Goal: Information Seeking & Learning: Check status

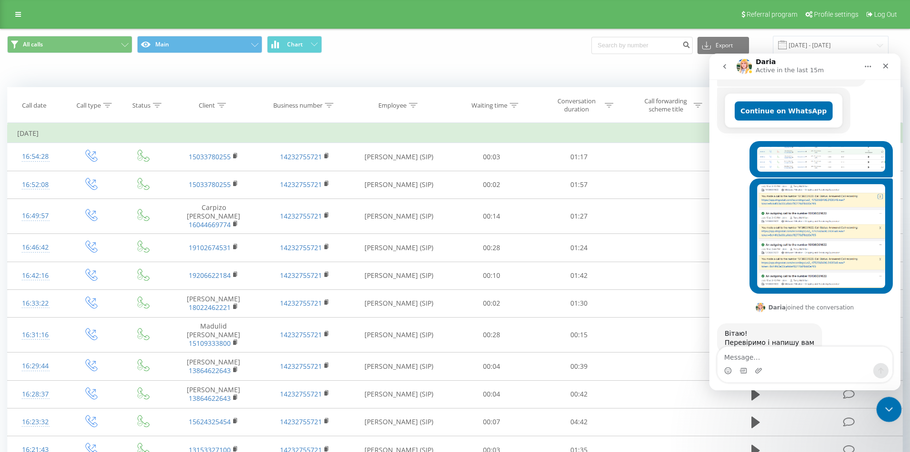
click at [877, 404] on div "Close Intercom Messenger" at bounding box center [888, 407] width 23 height 23
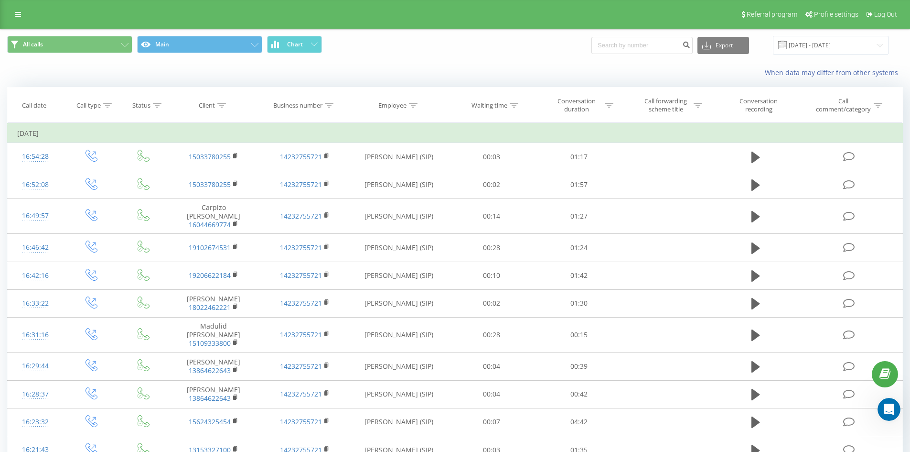
scroll to position [266, 0]
click at [810, 45] on input "[DATE] - [DATE]" at bounding box center [831, 45] width 116 height 19
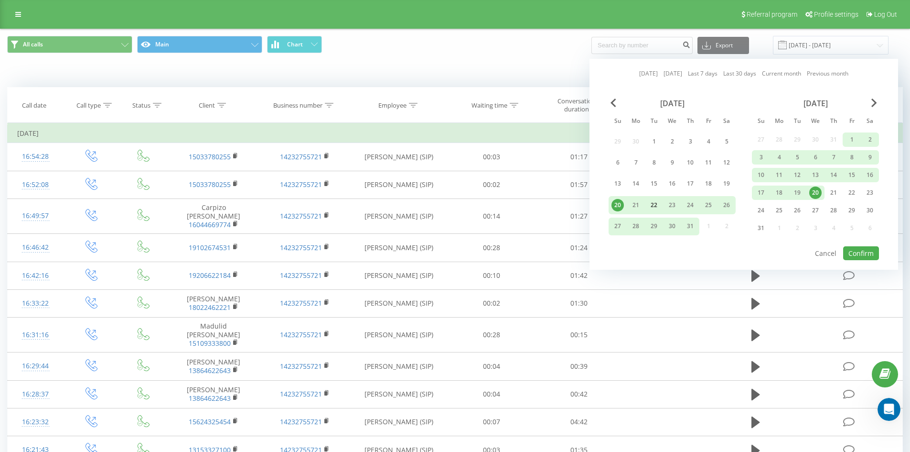
click at [650, 206] on div "22" at bounding box center [654, 205] width 12 height 12
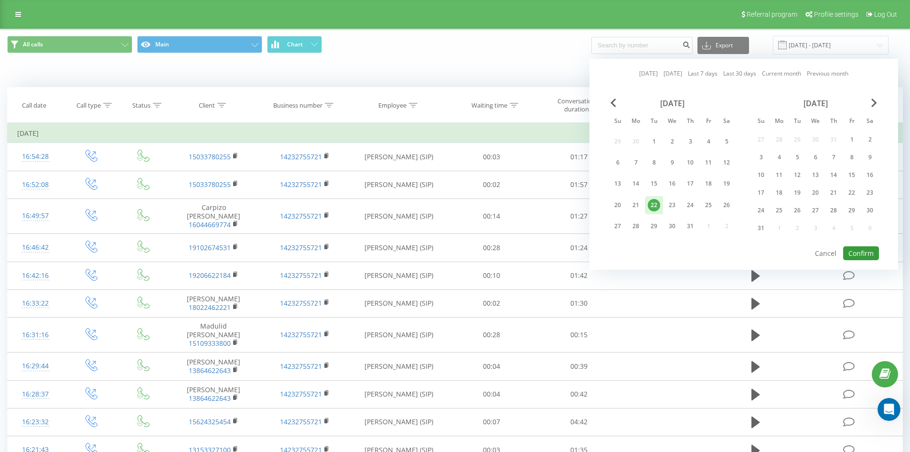
click at [868, 251] on button "Confirm" at bounding box center [862, 253] width 36 height 14
type input "[DATE] - [DATE]"
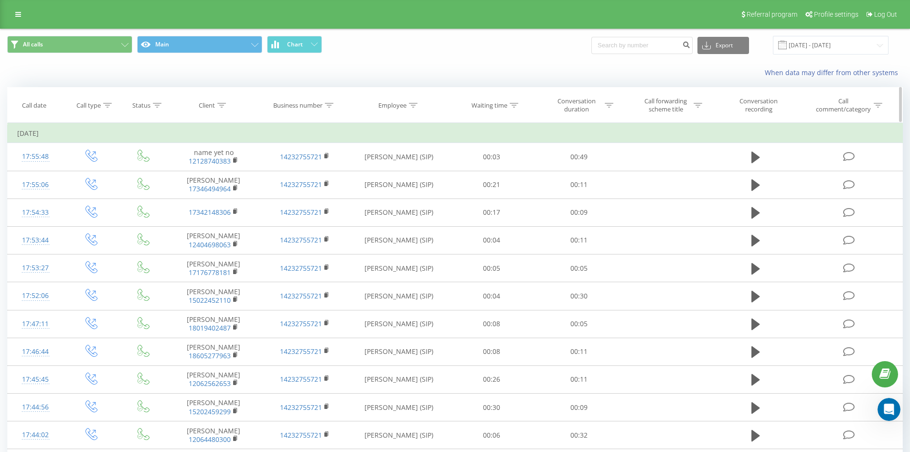
click at [390, 107] on div "Employee" at bounding box center [393, 105] width 28 height 8
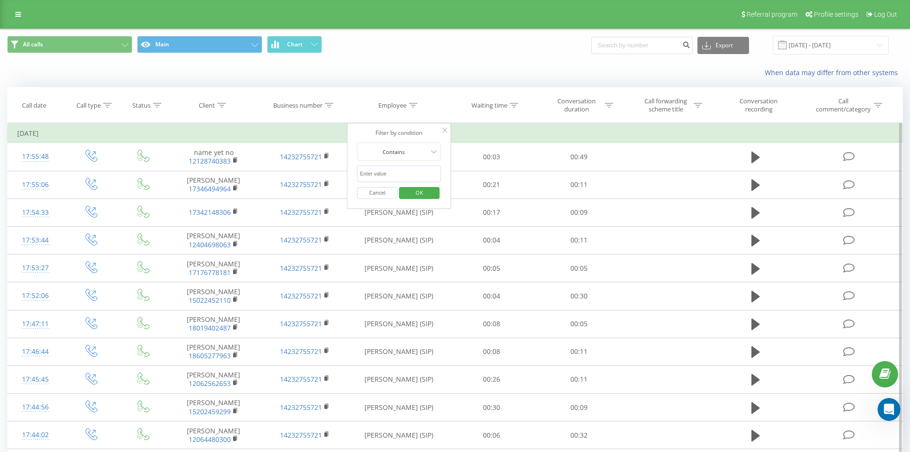
click at [386, 177] on input "text" at bounding box center [399, 173] width 84 height 17
type input "[PERSON_NAME]"
click at [418, 197] on span "OK" at bounding box center [419, 192] width 27 height 15
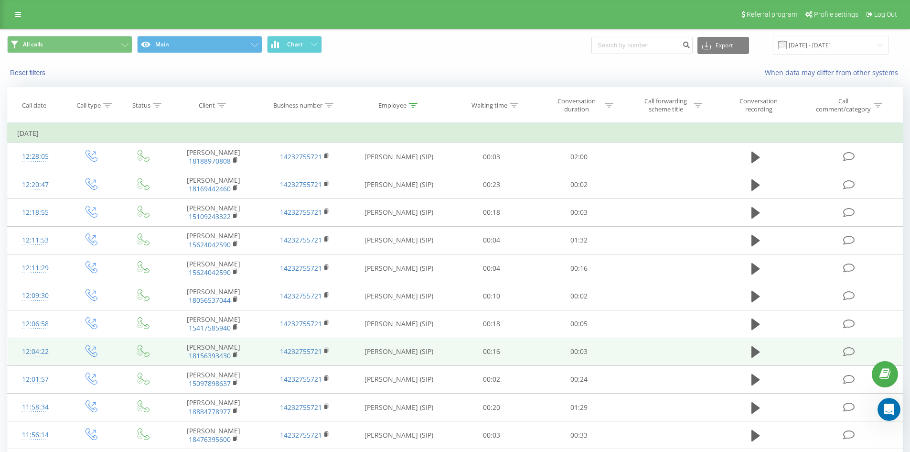
scroll to position [144, 0]
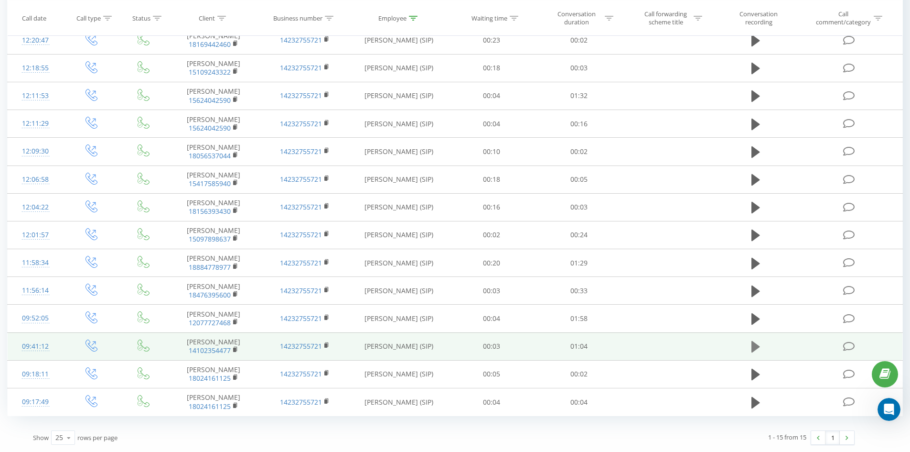
click at [750, 347] on button at bounding box center [756, 346] width 14 height 14
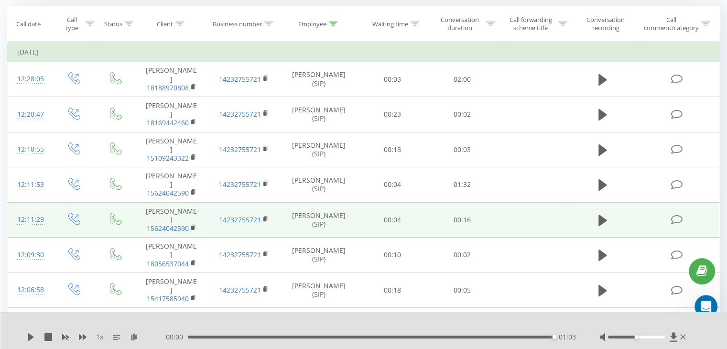
scroll to position [0, 0]
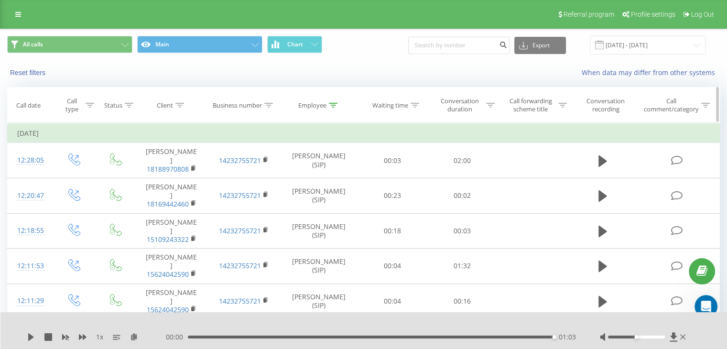
click at [171, 104] on div "Client" at bounding box center [165, 105] width 16 height 8
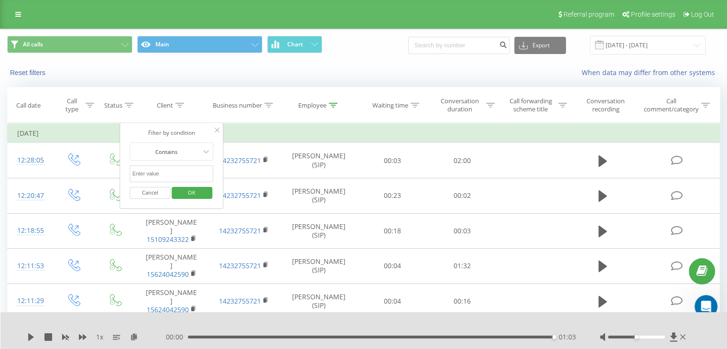
click at [164, 170] on input "text" at bounding box center [172, 173] width 84 height 17
type input "6000"
click button "OK" at bounding box center [192, 193] width 41 height 12
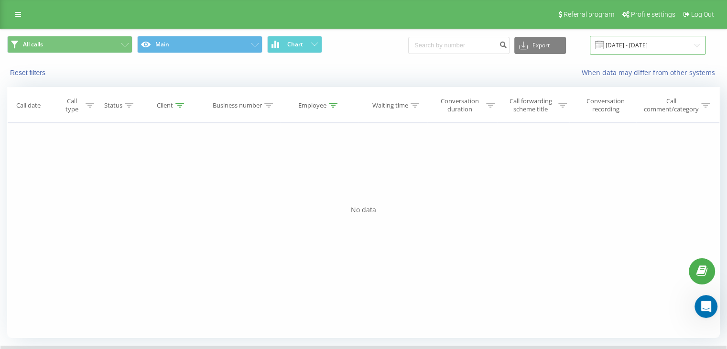
click at [632, 36] on input "[DATE] - [DATE]" at bounding box center [648, 45] width 116 height 19
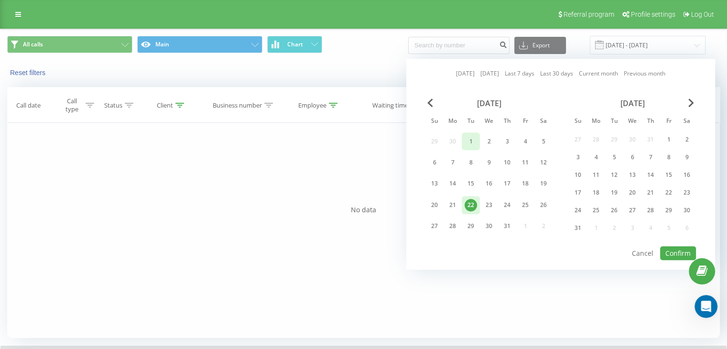
click at [473, 142] on div "1" at bounding box center [471, 141] width 12 height 12
click at [506, 221] on div "31" at bounding box center [507, 226] width 12 height 12
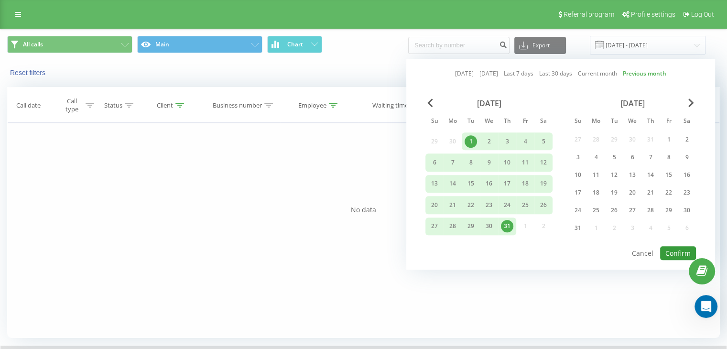
click at [674, 249] on button "Confirm" at bounding box center [678, 253] width 36 height 14
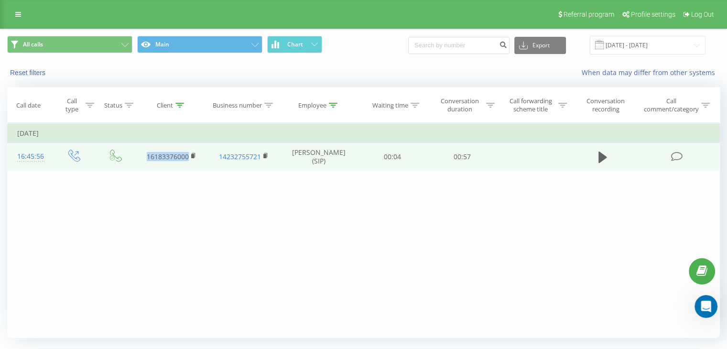
drag, startPoint x: 189, startPoint y: 156, endPoint x: 147, endPoint y: 154, distance: 42.1
click at [147, 154] on td "16183376000" at bounding box center [171, 157] width 72 height 28
copy link "16183376000"
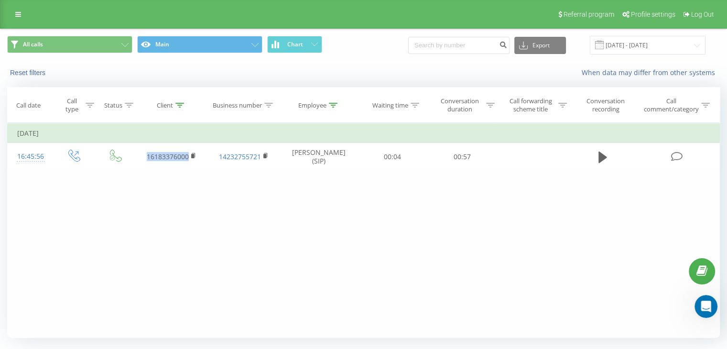
scroll to position [325, 0]
click at [625, 43] on input "[DATE] - [DATE]" at bounding box center [648, 45] width 116 height 19
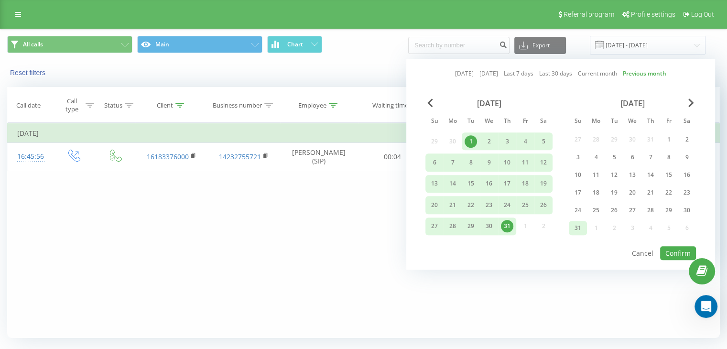
click at [580, 225] on div "31" at bounding box center [578, 228] width 12 height 12
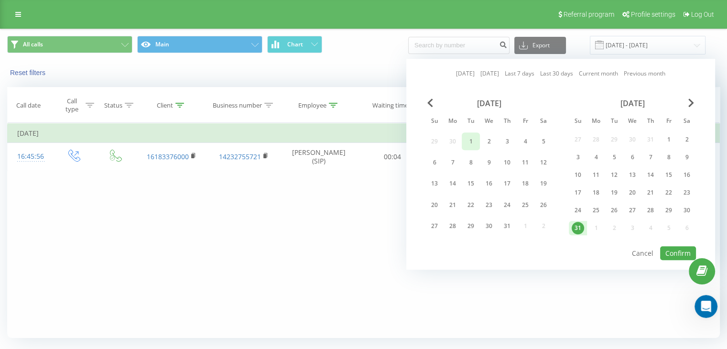
click at [474, 138] on div "1" at bounding box center [471, 141] width 12 height 12
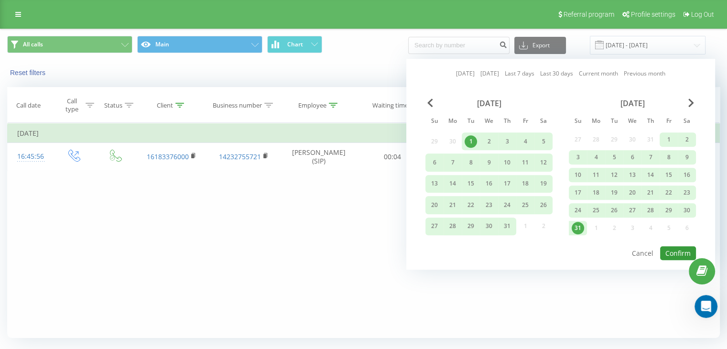
click at [681, 251] on button "Confirm" at bounding box center [678, 253] width 36 height 14
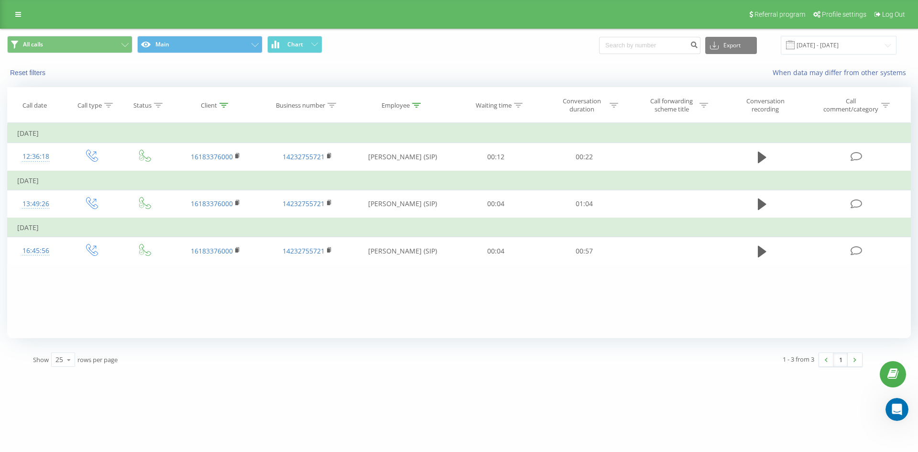
scroll to position [266, 0]
click at [903, 402] on div "Open Intercom Messenger" at bounding box center [895, 408] width 32 height 32
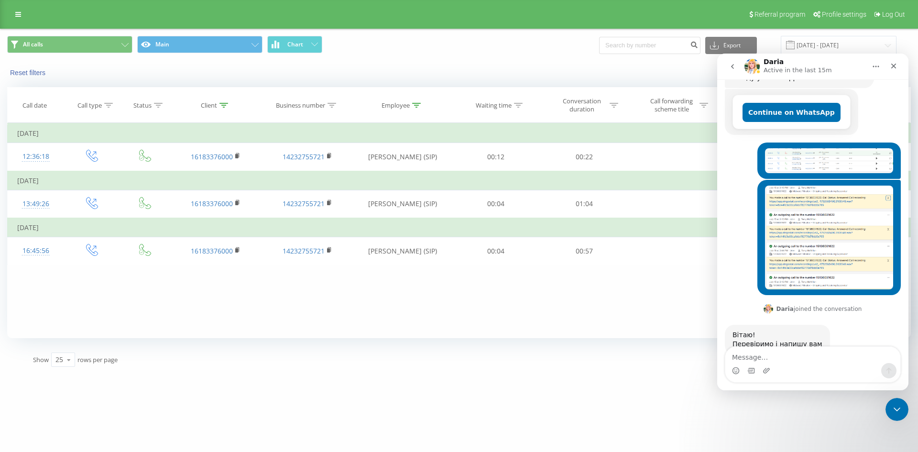
click at [794, 148] on img "Vladyslav says…" at bounding box center [829, 160] width 128 height 25
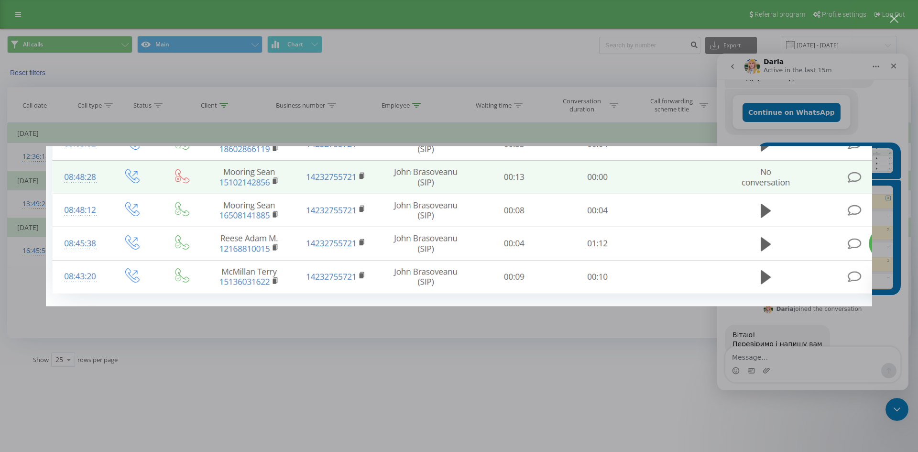
click at [790, 129] on div "Intercom messenger" at bounding box center [459, 226] width 918 height 452
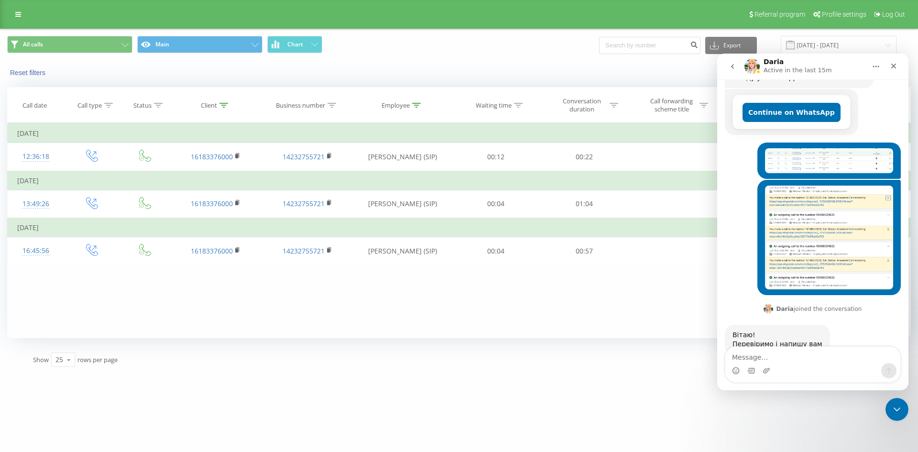
click at [800, 186] on img "Vladyslav says…" at bounding box center [829, 236] width 128 height 103
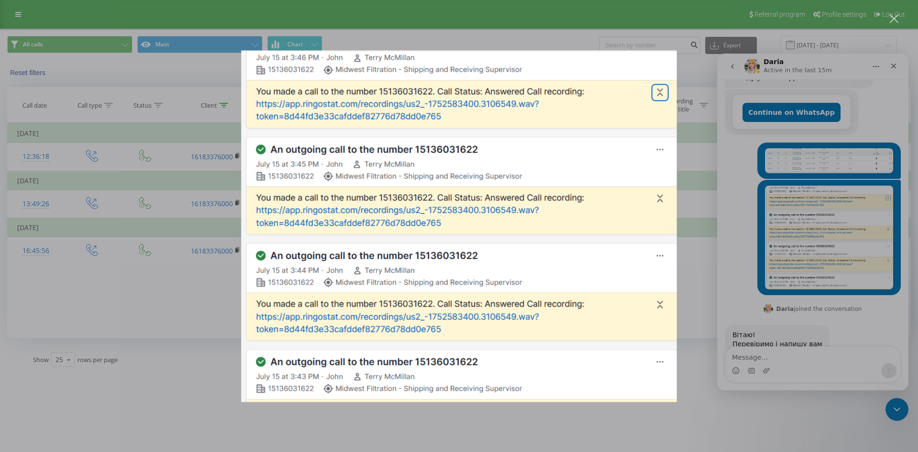
click at [814, 154] on div "Intercom messenger" at bounding box center [459, 226] width 918 height 452
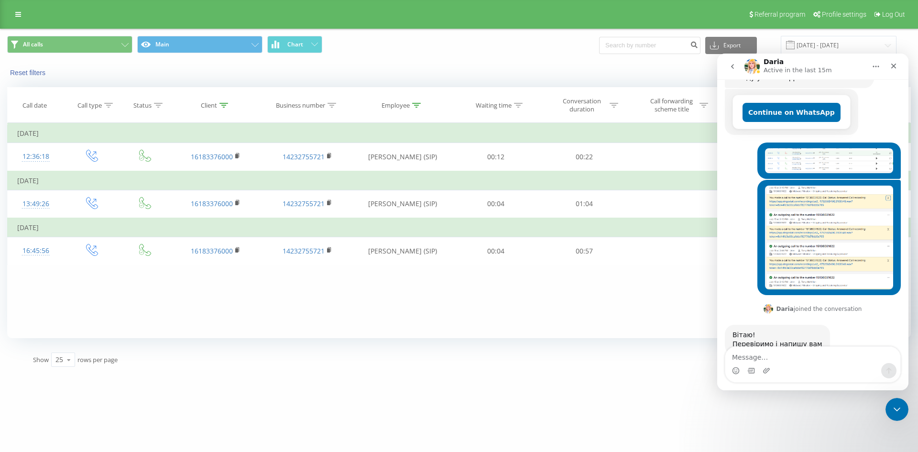
click at [811, 148] on img "Vladyslav says…" at bounding box center [829, 160] width 128 height 25
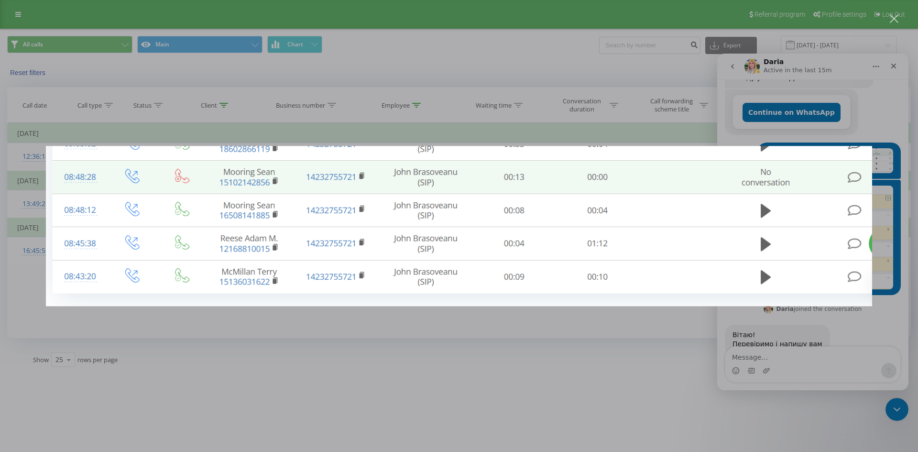
click at [146, 322] on div "Intercom messenger" at bounding box center [459, 226] width 918 height 452
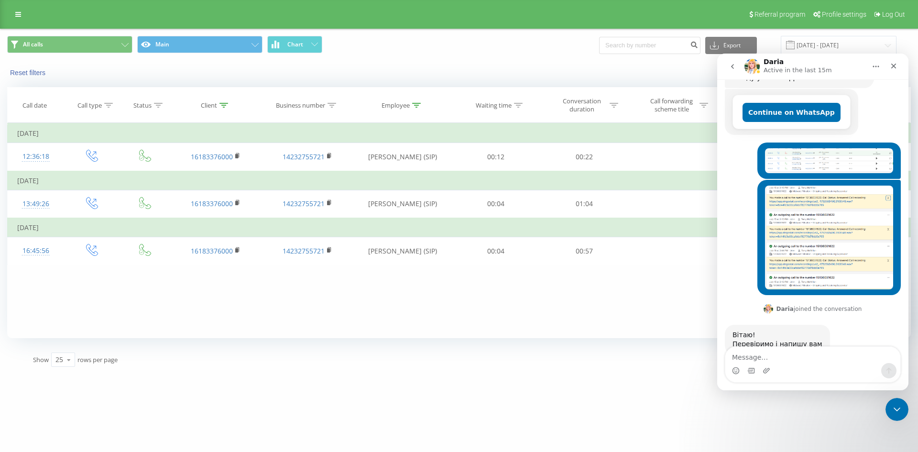
click at [802, 205] on img "Vladyslav says…" at bounding box center [829, 236] width 128 height 103
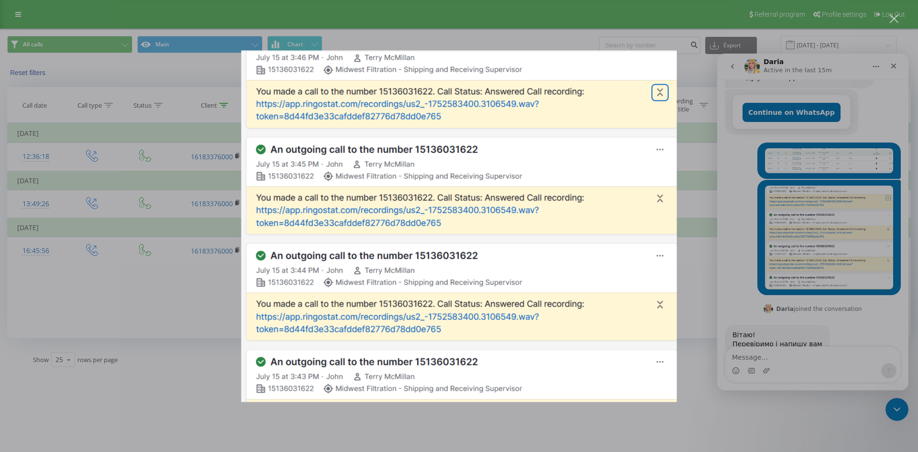
click at [806, 173] on div "Intercom messenger" at bounding box center [459, 226] width 918 height 452
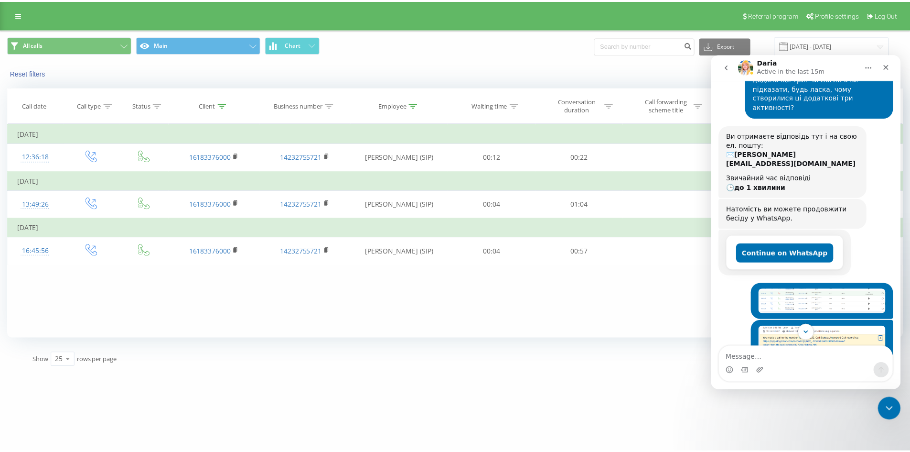
scroll to position [266, 0]
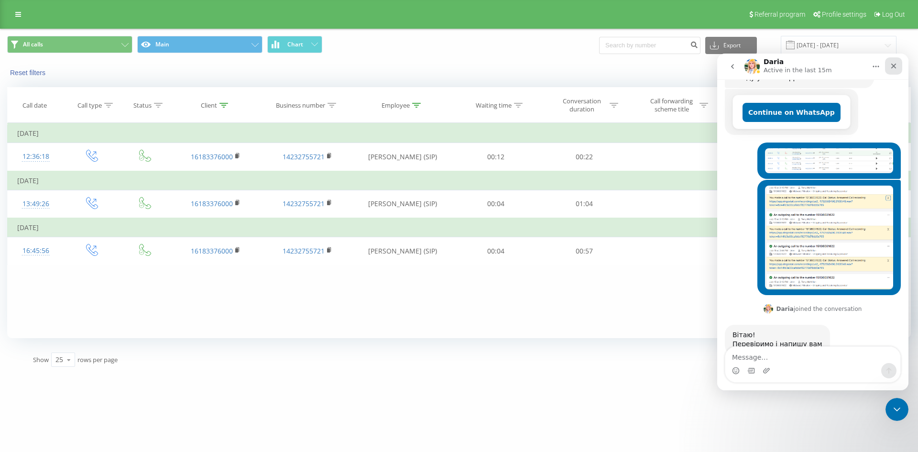
click at [891, 67] on icon "Close" at bounding box center [893, 66] width 5 height 5
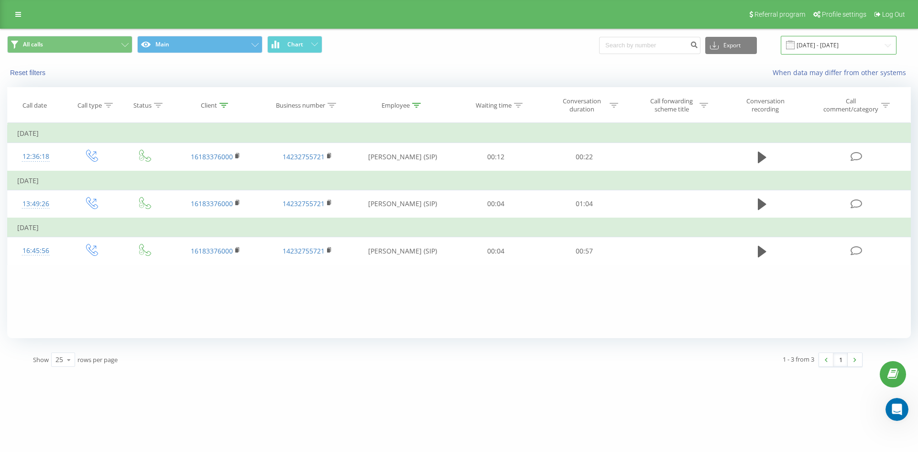
click at [841, 47] on input "[DATE] - [DATE]" at bounding box center [838, 45] width 116 height 19
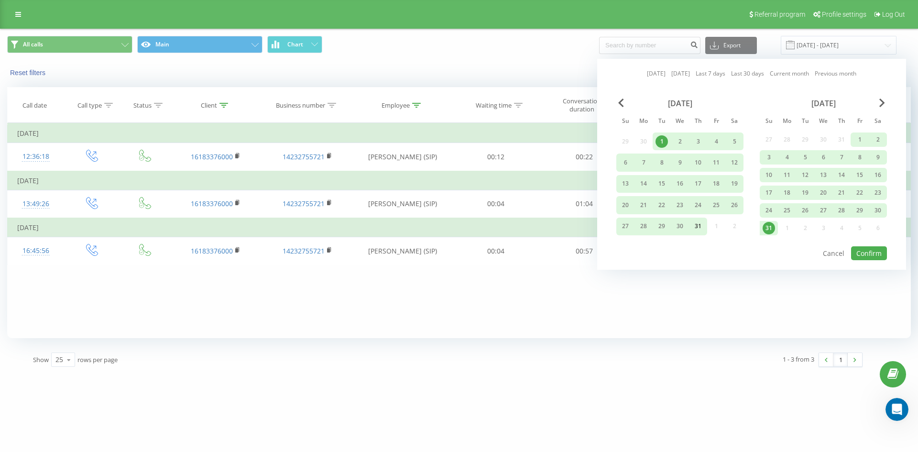
click at [698, 227] on div "31" at bounding box center [698, 226] width 12 height 12
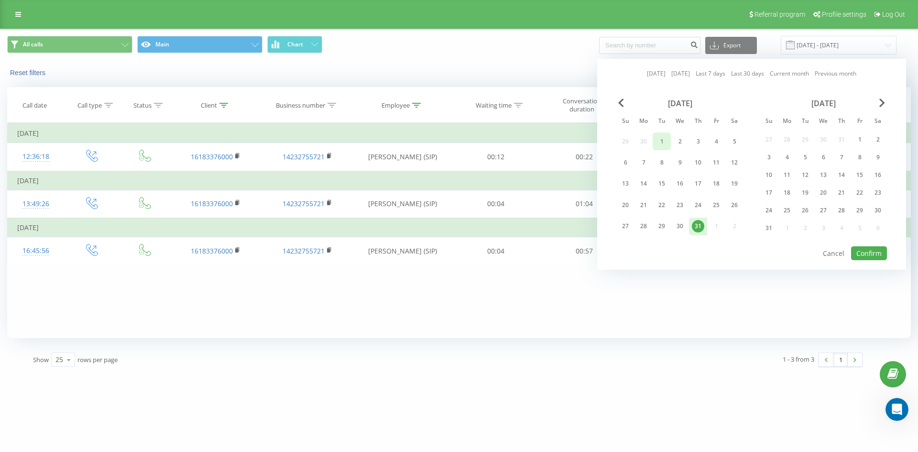
click at [662, 141] on div "1" at bounding box center [661, 141] width 12 height 12
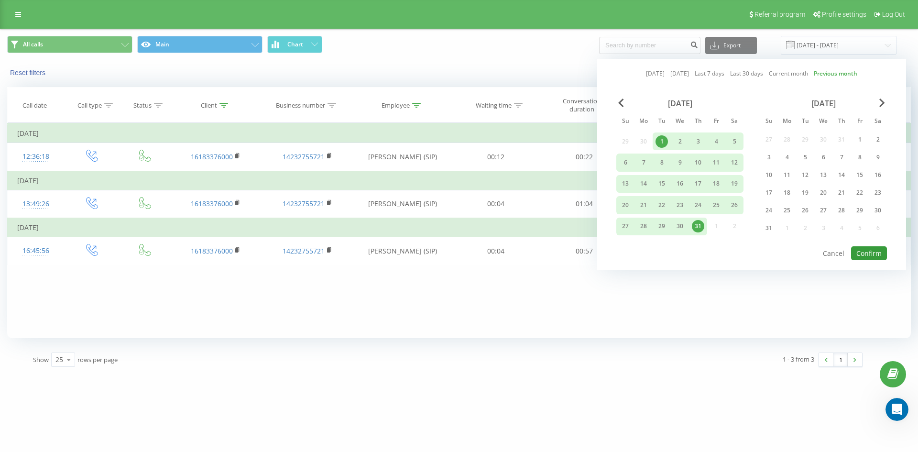
click at [864, 251] on button "Confirm" at bounding box center [869, 253] width 36 height 14
type input "[DATE] - [DATE]"
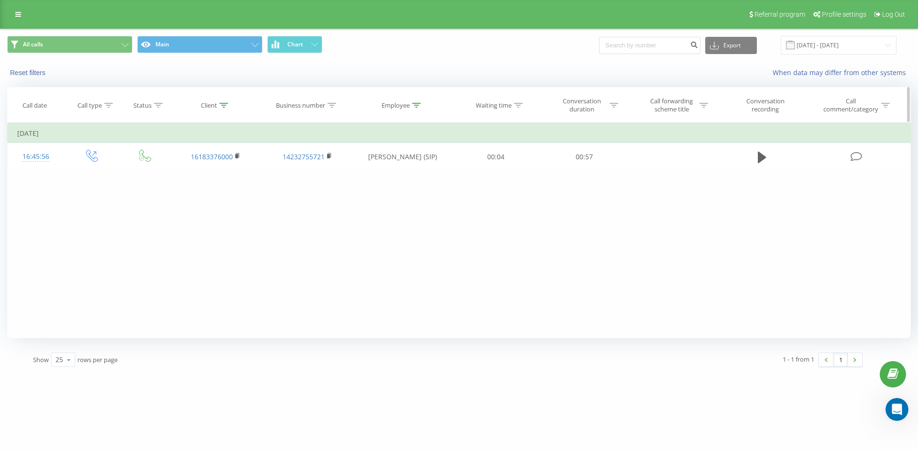
click at [199, 108] on div "Client" at bounding box center [216, 105] width 92 height 8
click at [197, 193] on button "Cancel" at bounding box center [193, 193] width 41 height 12
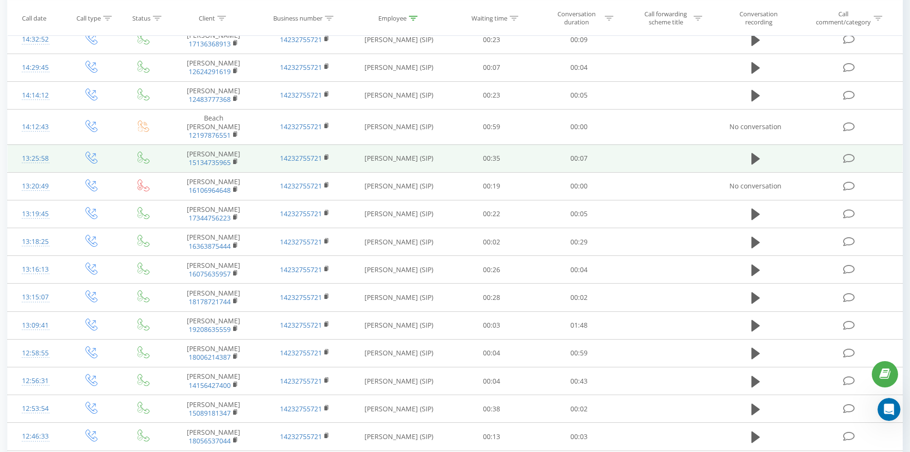
scroll to position [48, 0]
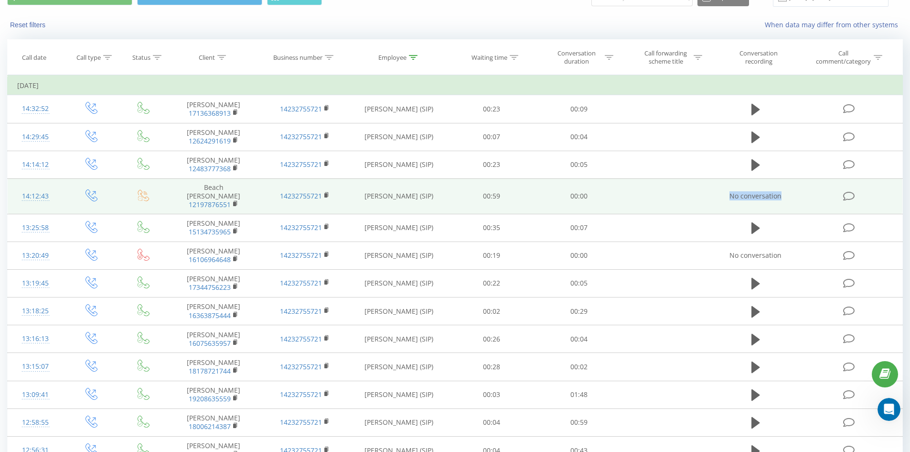
drag, startPoint x: 738, startPoint y: 193, endPoint x: 785, endPoint y: 193, distance: 46.4
click at [785, 193] on td "No conversation" at bounding box center [756, 195] width 84 height 35
drag, startPoint x: 480, startPoint y: 187, endPoint x: 512, endPoint y: 187, distance: 32.0
click at [512, 187] on td "00:59" at bounding box center [491, 195] width 87 height 35
drag, startPoint x: 579, startPoint y: 194, endPoint x: 598, endPoint y: 195, distance: 18.7
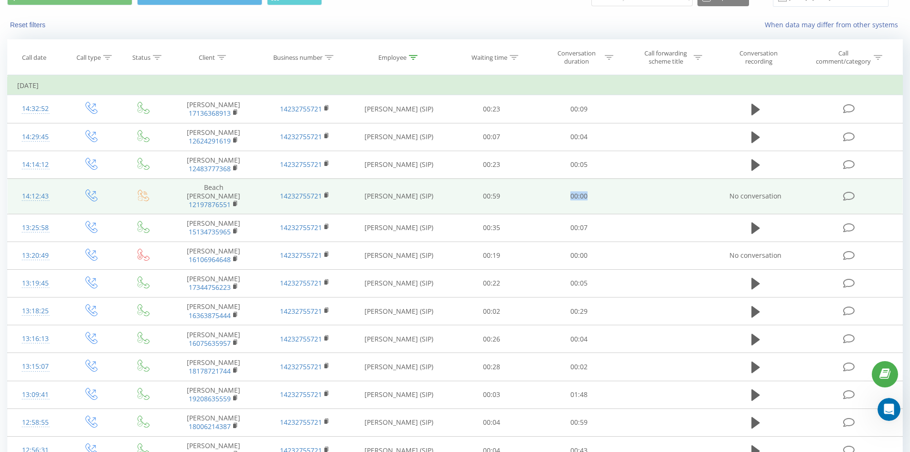
click at [598, 195] on td "00:00" at bounding box center [579, 195] width 87 height 35
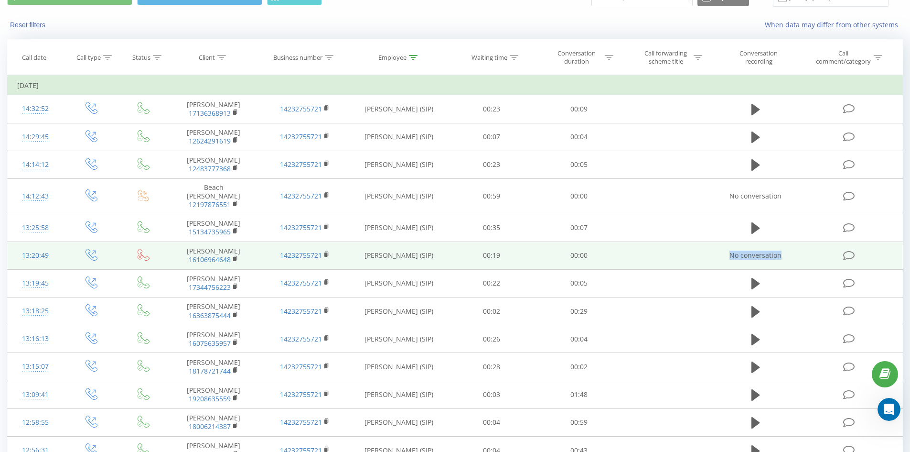
drag, startPoint x: 731, startPoint y: 249, endPoint x: 790, endPoint y: 258, distance: 59.8
click at [790, 258] on td "No conversation" at bounding box center [756, 255] width 84 height 28
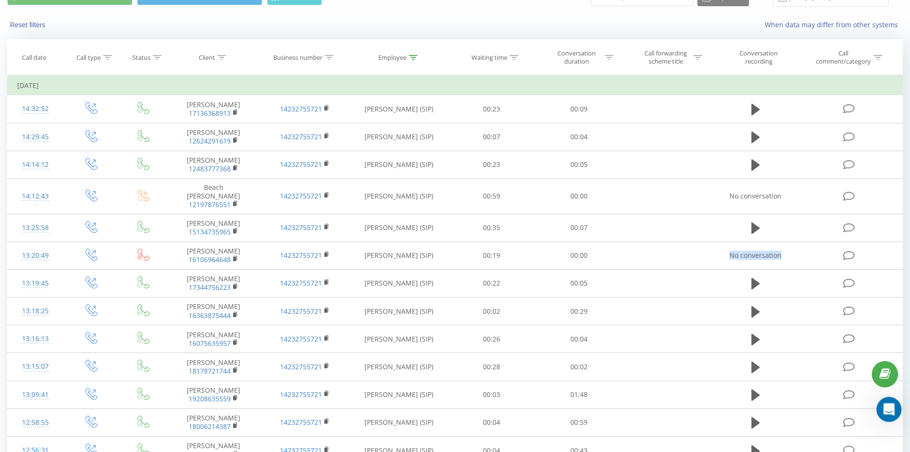
click at [888, 409] on icon "Open Intercom Messenger" at bounding box center [888, 408] width 7 height 8
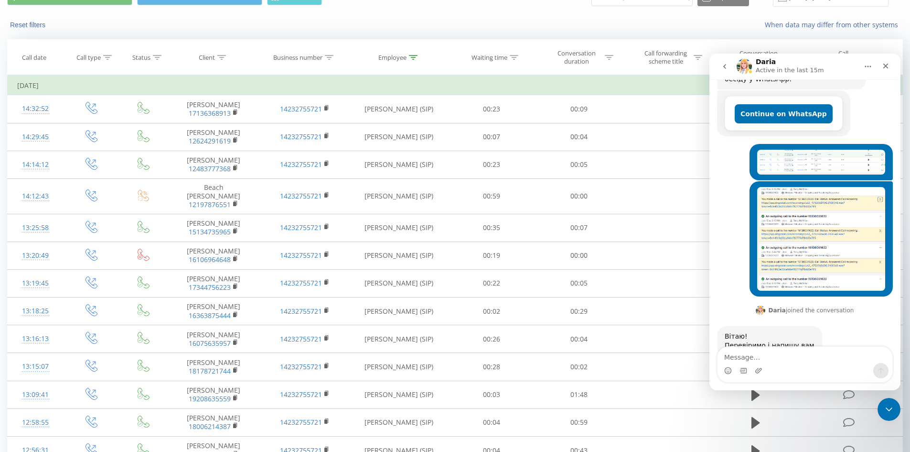
scroll to position [266, 0]
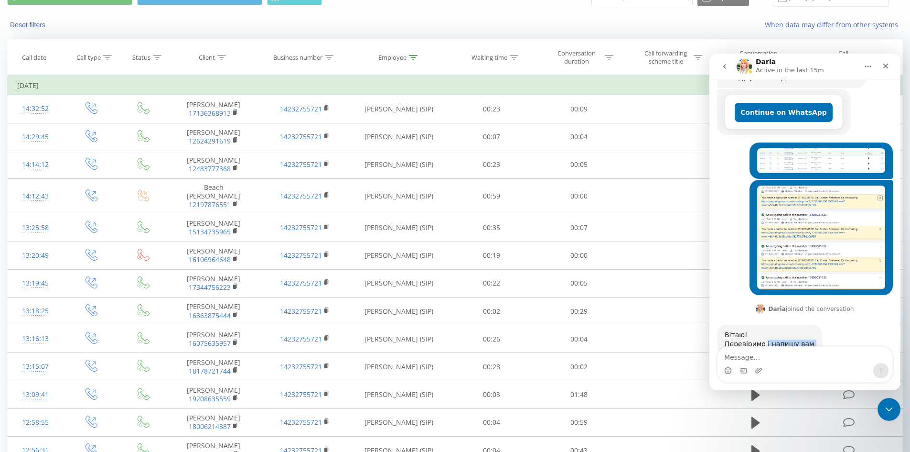
drag, startPoint x: 744, startPoint y: 331, endPoint x: 765, endPoint y: 333, distance: 21.1
click at [765, 333] on div "Вітаю! Перевіримо і напишу вам Daria • 2h ago" at bounding box center [805, 350] width 176 height 51
click at [759, 357] on div "Daria • 2h ago" at bounding box center [746, 360] width 43 height 6
click at [771, 208] on img "Vladyslav says…" at bounding box center [822, 236] width 128 height 103
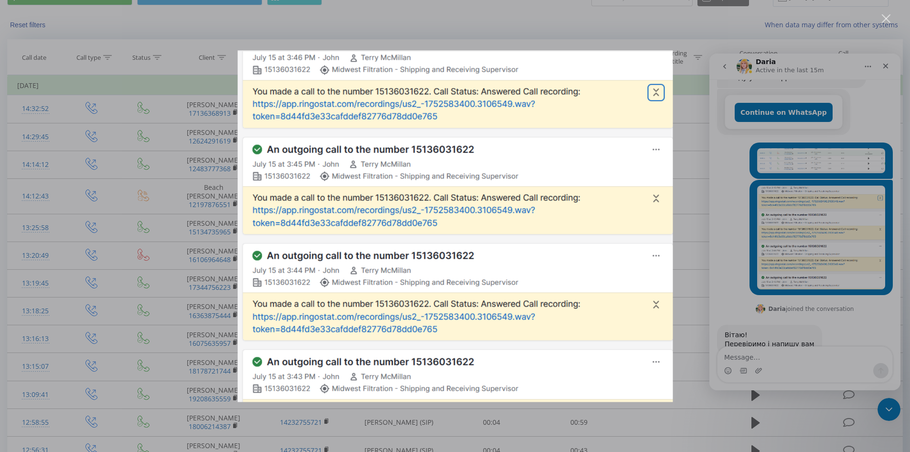
scroll to position [0, 0]
click at [818, 167] on div "Intercom messenger" at bounding box center [455, 226] width 910 height 452
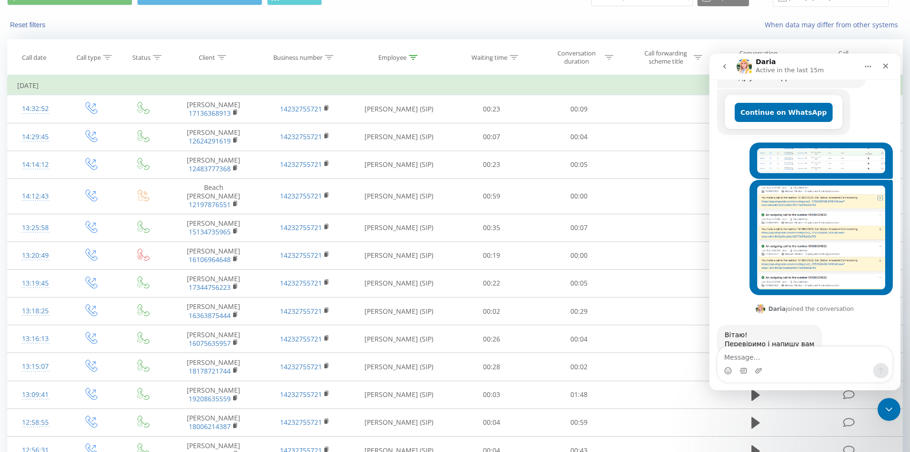
click at [804, 148] on img "Vladyslav says…" at bounding box center [822, 160] width 128 height 25
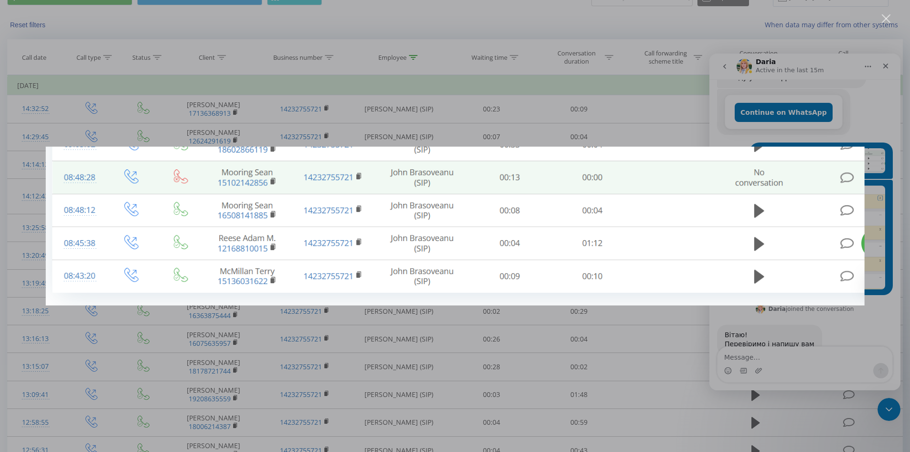
click at [608, 368] on div "Intercom messenger" at bounding box center [455, 226] width 910 height 452
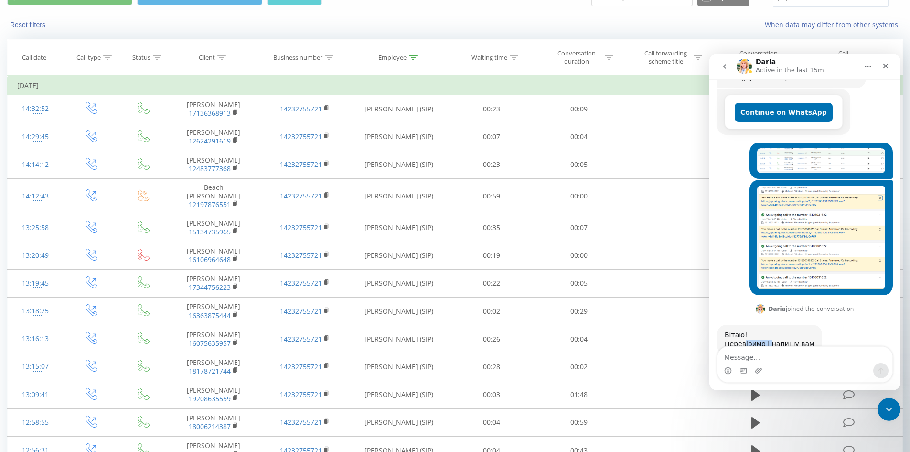
drag, startPoint x: 745, startPoint y: 319, endPoint x: 802, endPoint y: 317, distance: 56.9
click at [784, 339] on div "Перевіримо і напишу вам" at bounding box center [770, 344] width 90 height 10
click at [802, 339] on div "Перевіримо і напишу вам" at bounding box center [770, 344] width 90 height 10
click at [886, 64] on icon "Close" at bounding box center [886, 66] width 8 height 8
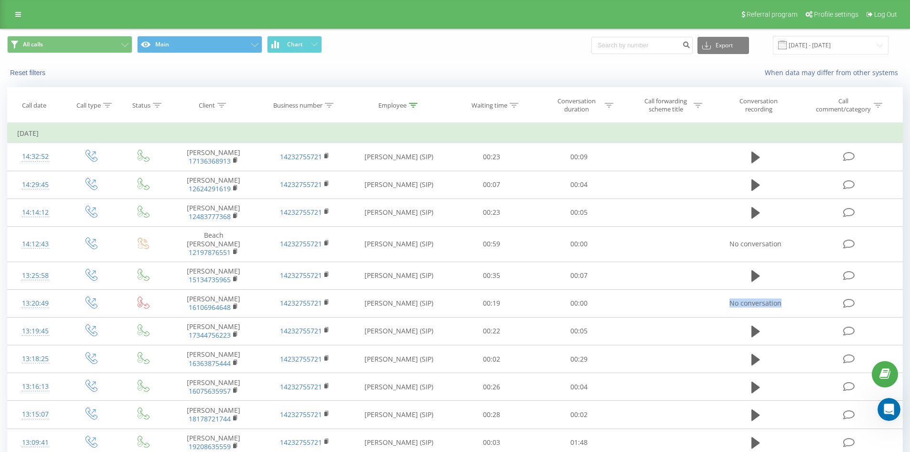
drag, startPoint x: 10, startPoint y: 15, endPoint x: 38, endPoint y: 59, distance: 51.6
click at [10, 15] on link at bounding box center [18, 14] width 17 height 13
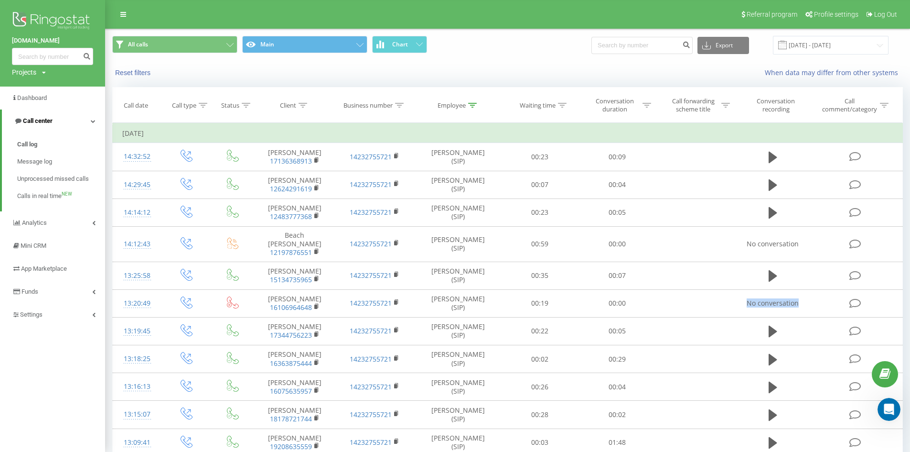
click at [36, 124] on span "Call center" at bounding box center [38, 120] width 30 height 7
click at [39, 209] on link "Funds" at bounding box center [52, 212] width 105 height 23
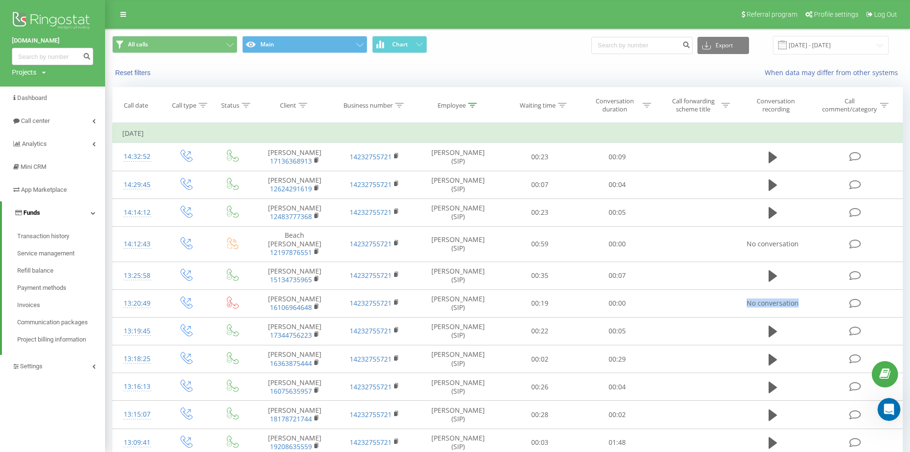
click at [54, 213] on link "Funds" at bounding box center [53, 212] width 103 height 23
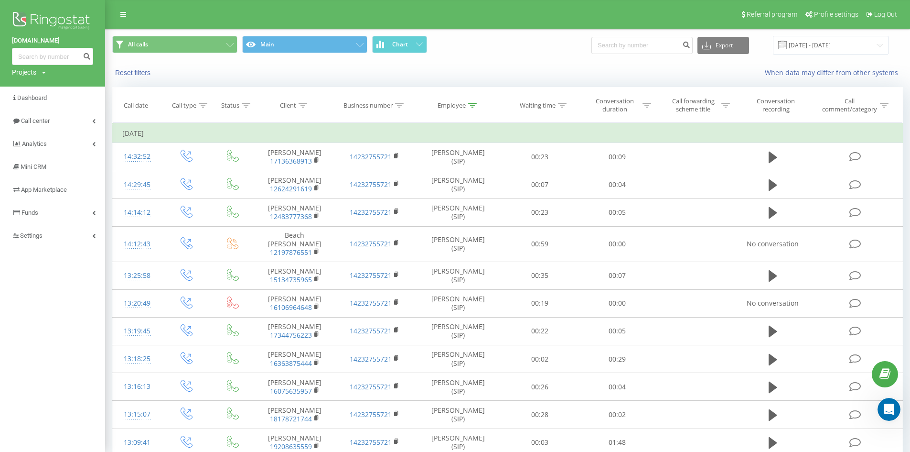
click at [555, 54] on div "All calls Main Chart Export .csv .xls .xlsx [DATE] - [DATE]" at bounding box center [507, 45] width 791 height 19
